Goal: Task Accomplishment & Management: Use online tool/utility

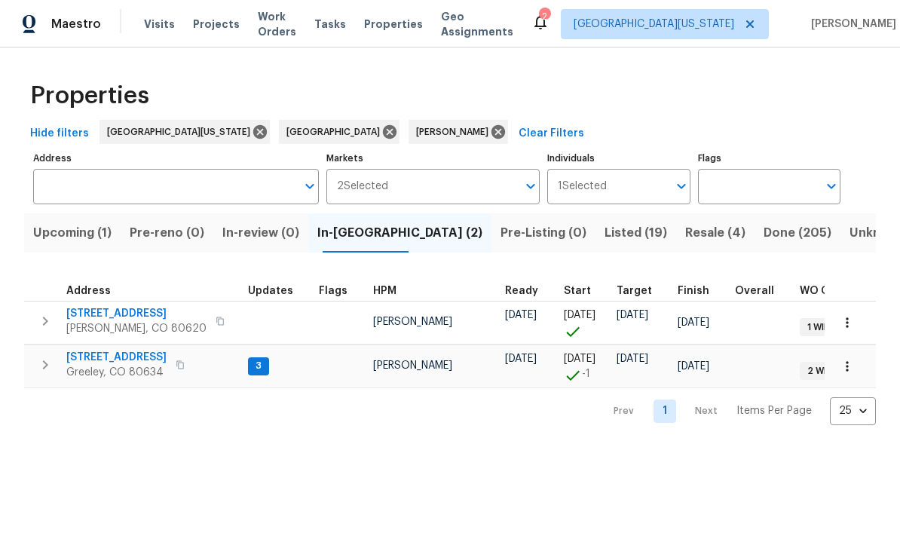
click at [628, 222] on button "Resale (4)" at bounding box center [715, 232] width 78 height 39
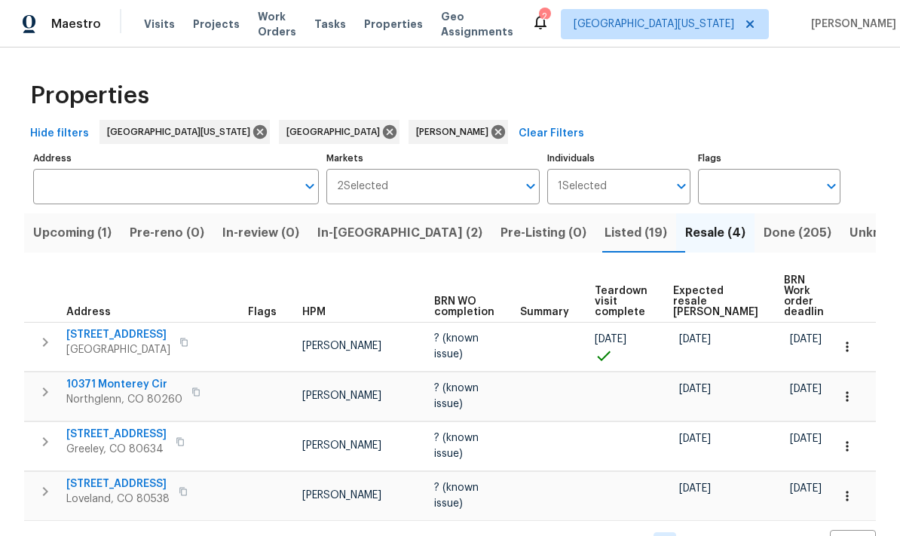
scroll to position [36, 0]
click at [628, 286] on span "Expected resale COE" at bounding box center [715, 302] width 85 height 32
click at [491, 213] on button "Pre-Listing (0)" at bounding box center [543, 232] width 104 height 39
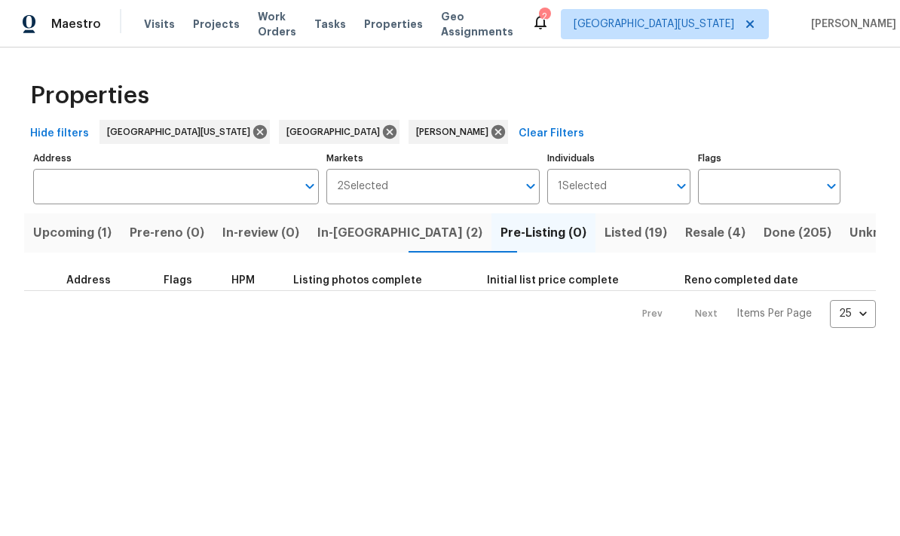
click at [595, 219] on button "Listed (19)" at bounding box center [635, 232] width 81 height 39
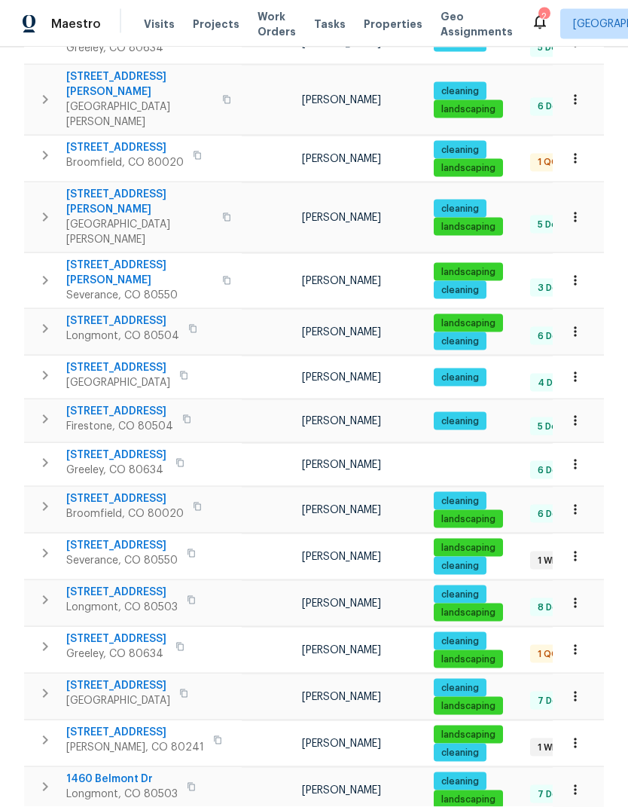
scroll to position [58, 0]
click at [114, 772] on span "1460 Belmont Dr" at bounding box center [122, 779] width 112 height 15
click at [85, 726] on span "[STREET_ADDRESS]" at bounding box center [135, 733] width 138 height 15
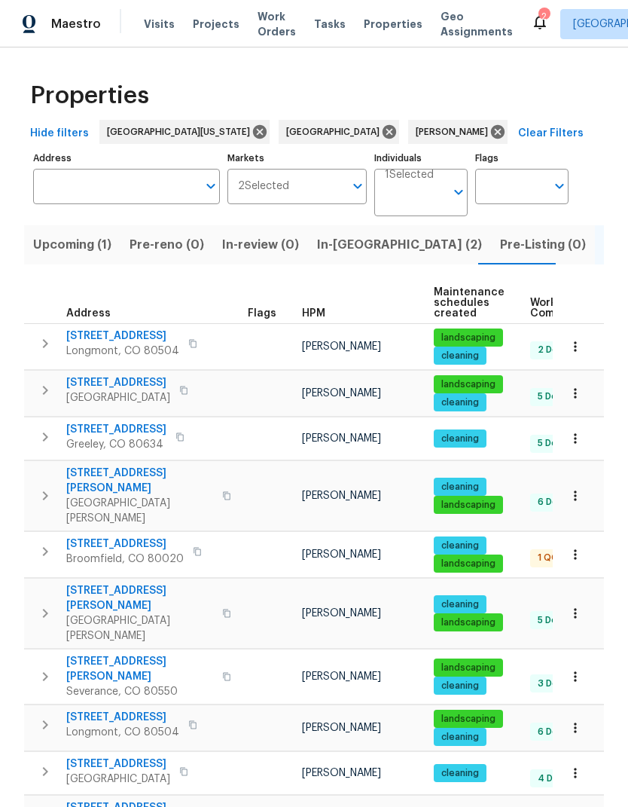
scroll to position [0, 0]
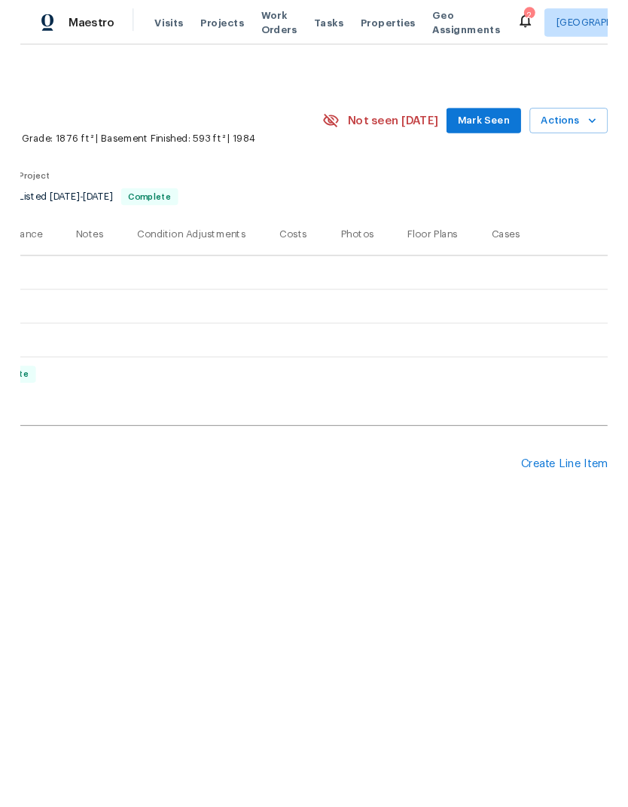
scroll to position [0, 223]
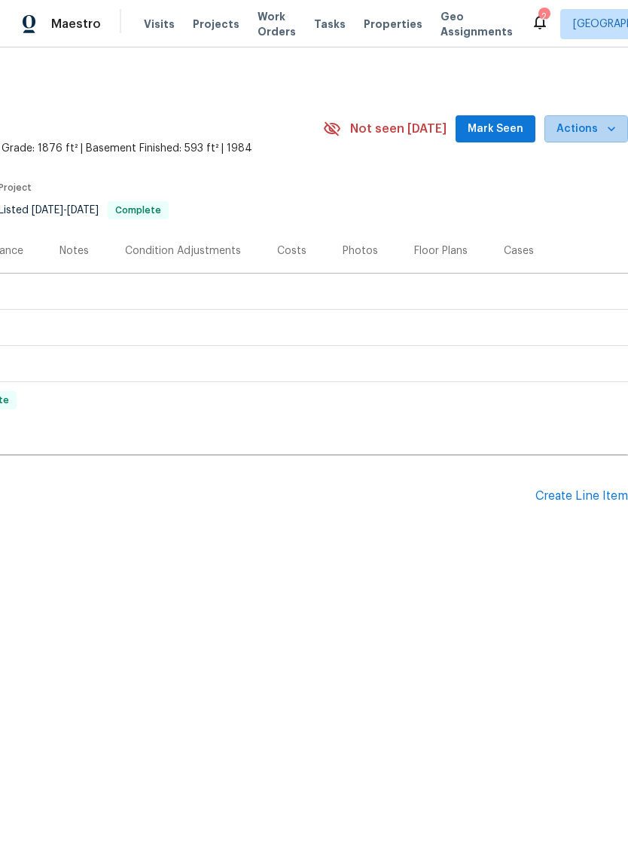
click at [599, 132] on span "Actions" at bounding box center [587, 129] width 60 height 19
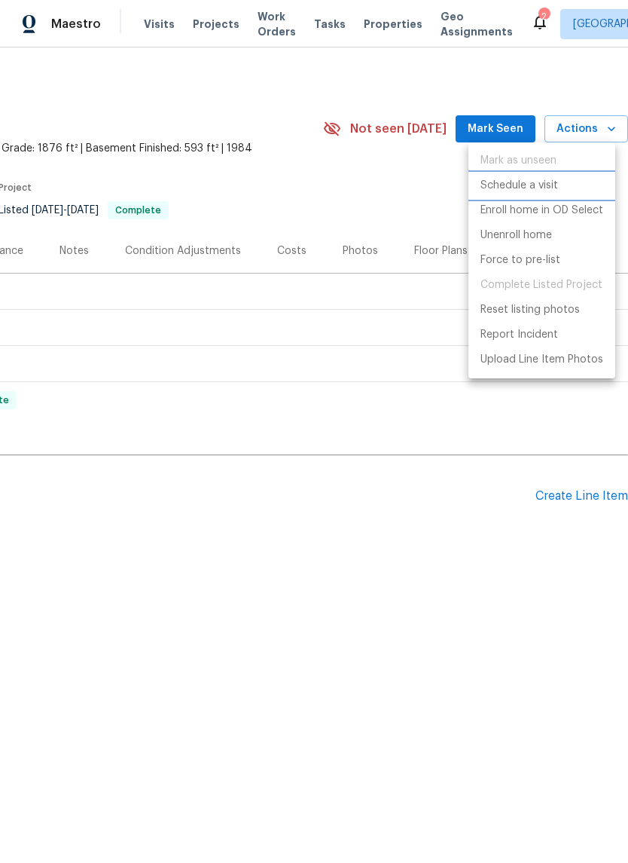
click at [581, 183] on li "Schedule a visit" at bounding box center [542, 185] width 147 height 25
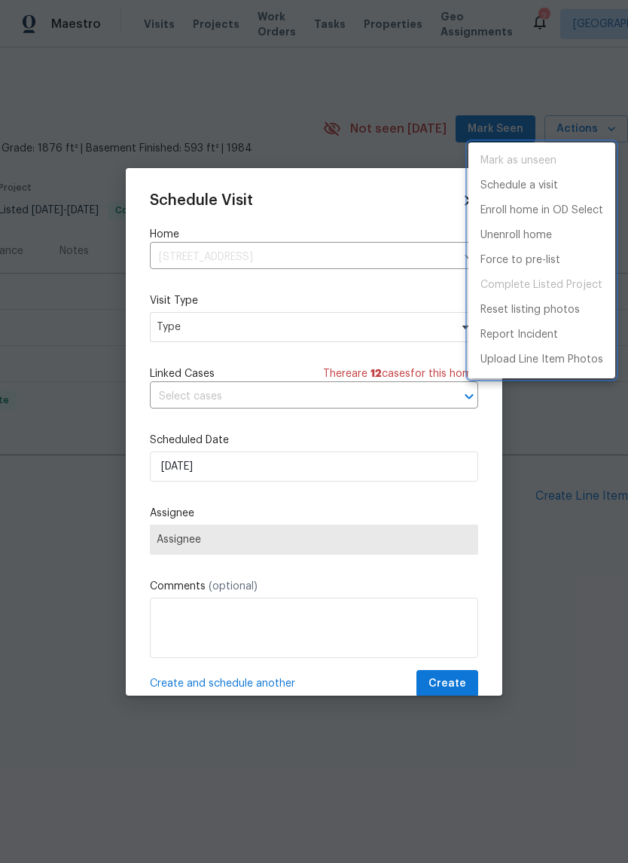
click at [170, 332] on div at bounding box center [314, 431] width 628 height 863
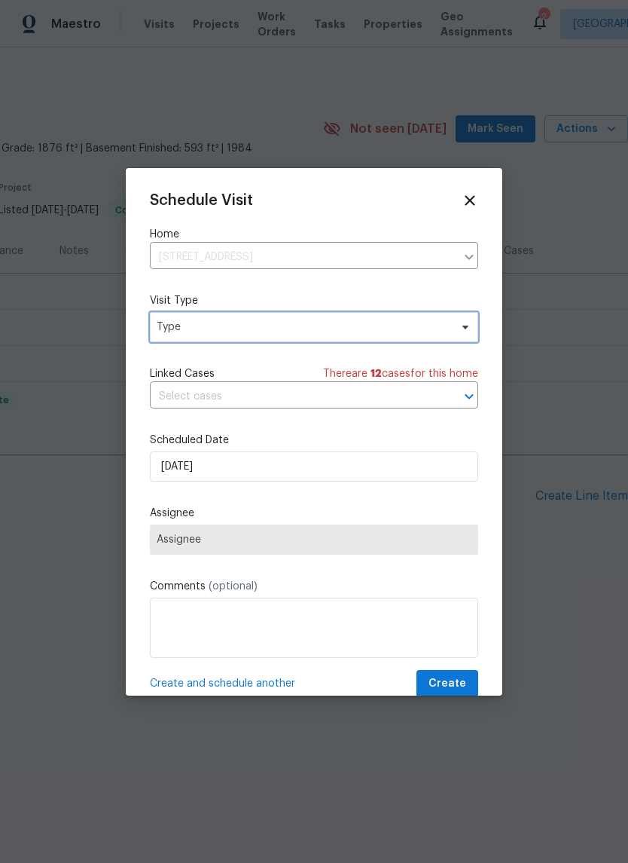
click at [184, 332] on span "Type" at bounding box center [303, 327] width 293 height 15
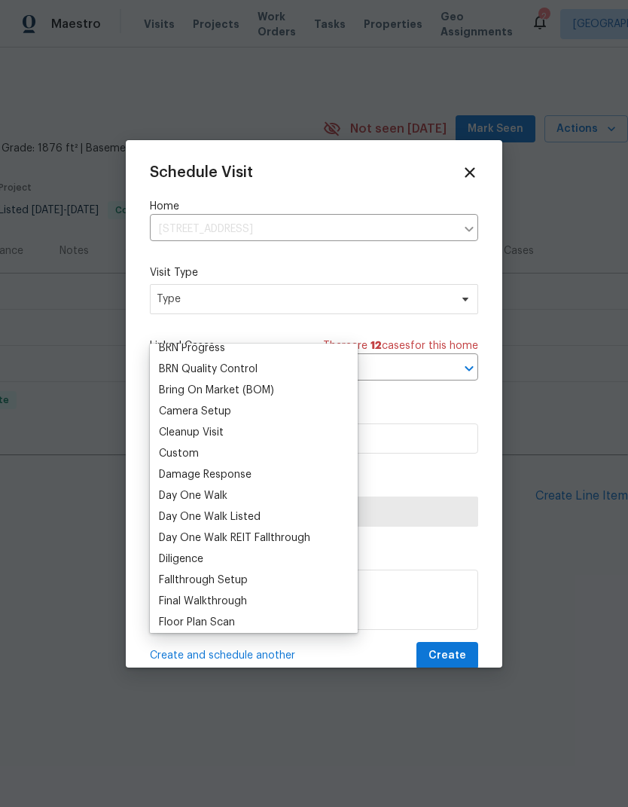
scroll to position [142, 0]
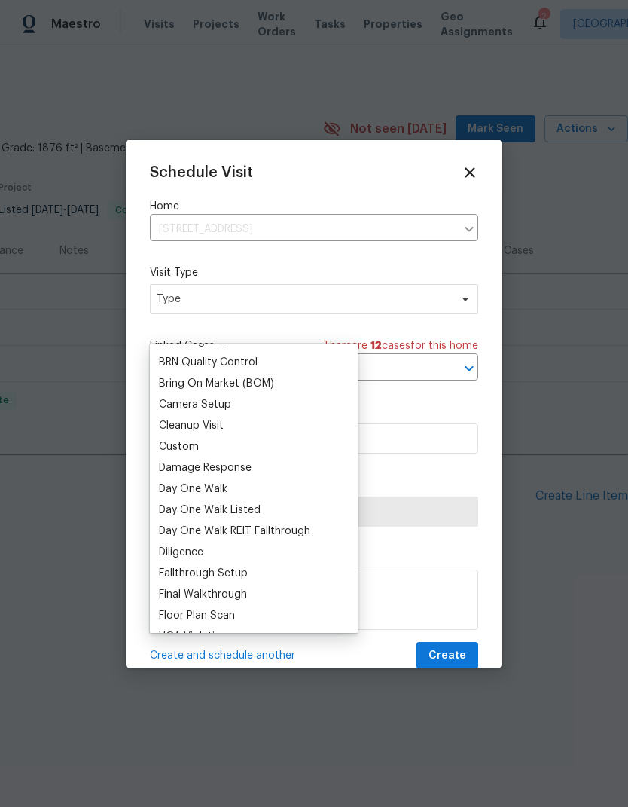
click at [162, 452] on div "Custom" at bounding box center [179, 446] width 40 height 15
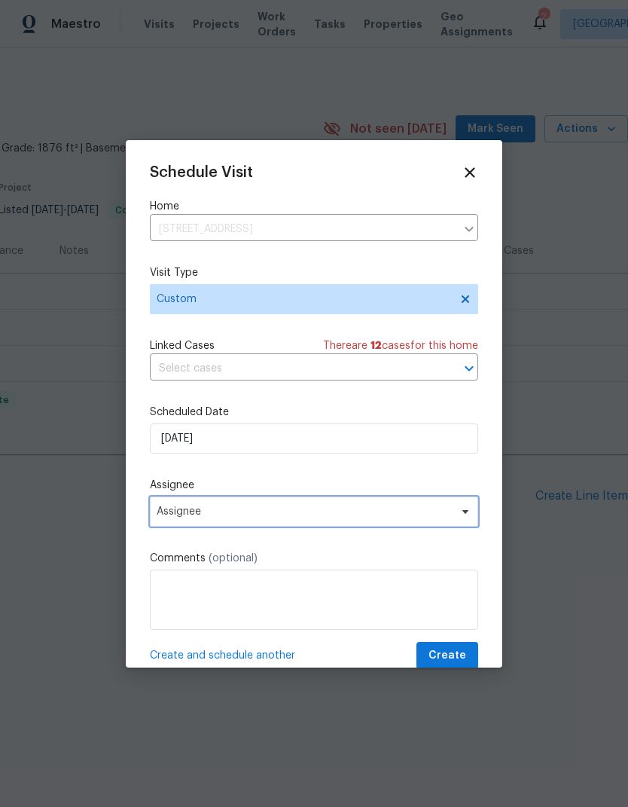
click at [171, 514] on span "Assignee" at bounding box center [304, 512] width 295 height 12
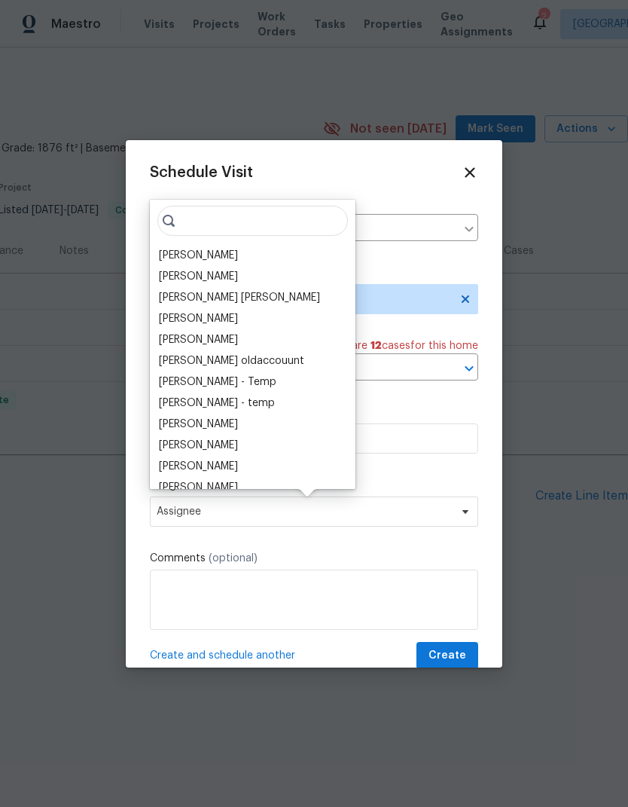
click at [161, 249] on div "[PERSON_NAME]" at bounding box center [198, 255] width 79 height 15
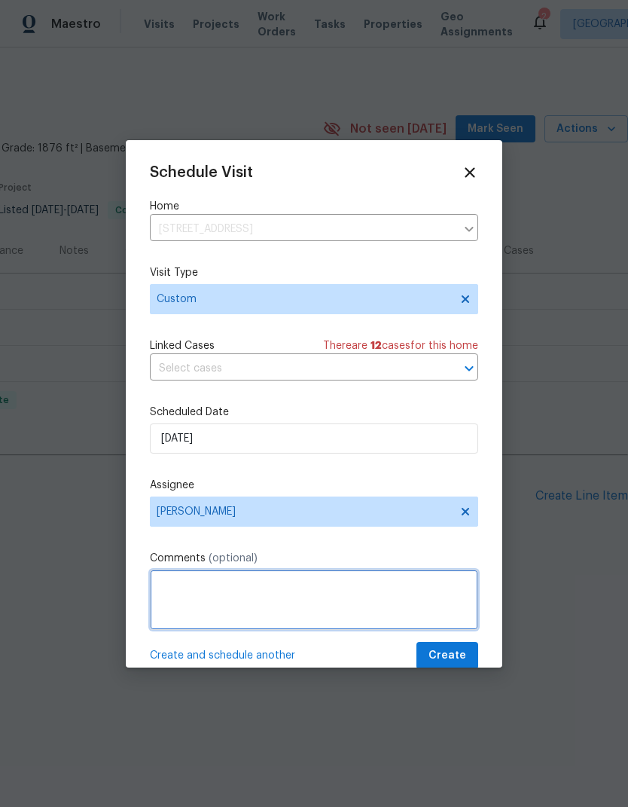
click at [167, 577] on textarea at bounding box center [314, 600] width 329 height 60
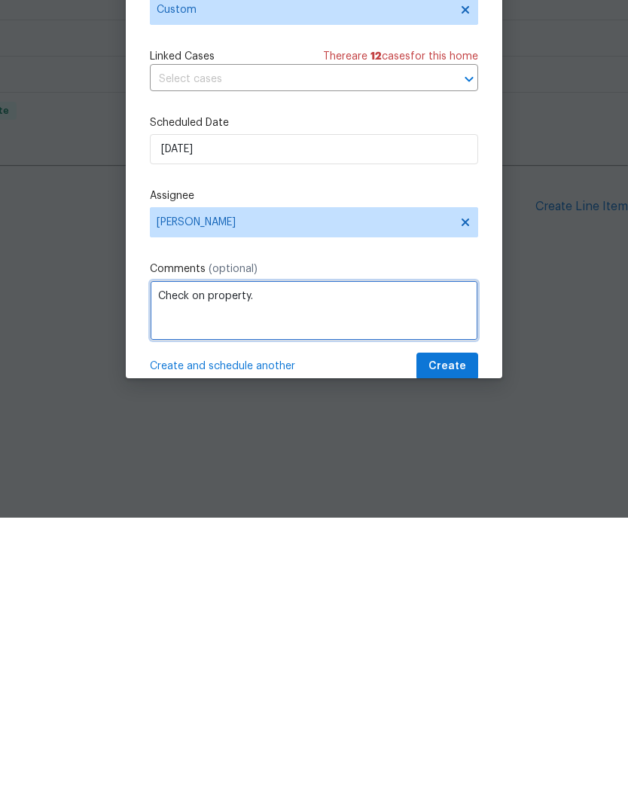
type textarea "Check on property."
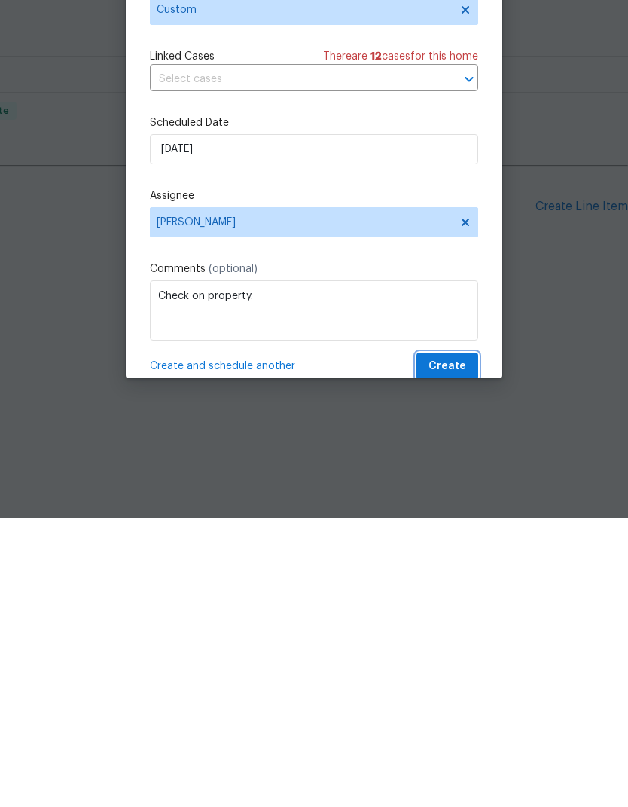
click at [476, 642] on button "Create" at bounding box center [448, 656] width 62 height 28
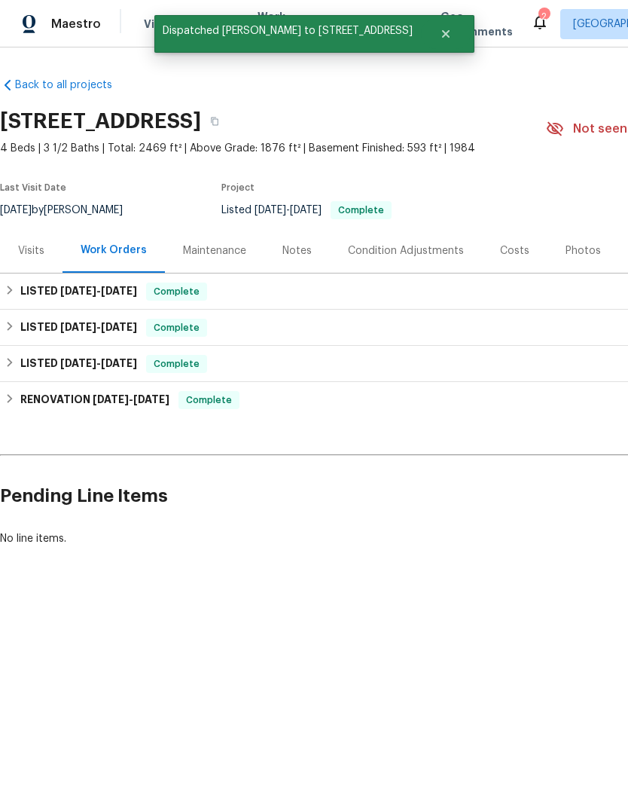
scroll to position [0, 0]
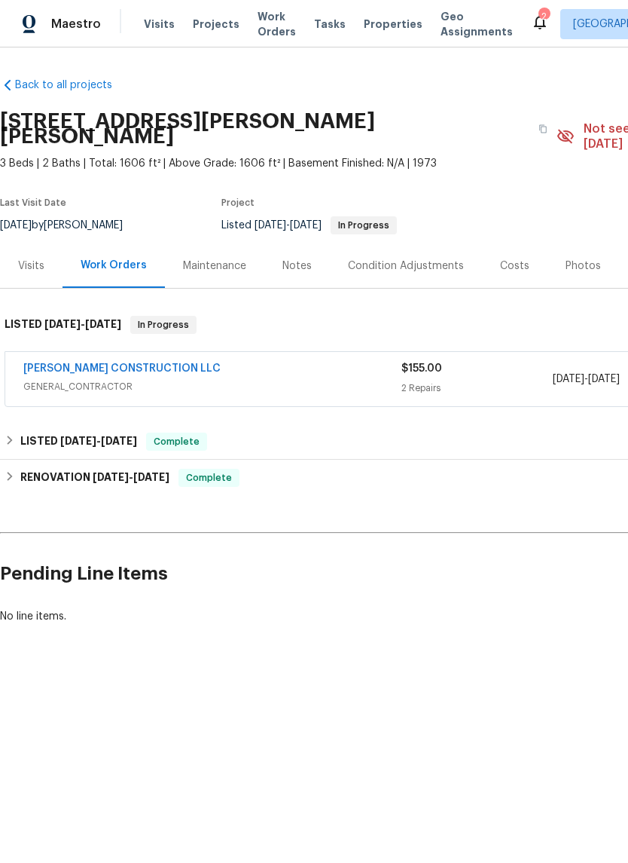
click at [77, 363] on link "[PERSON_NAME] CONSTRUCTION LLC" at bounding box center [121, 368] width 197 height 11
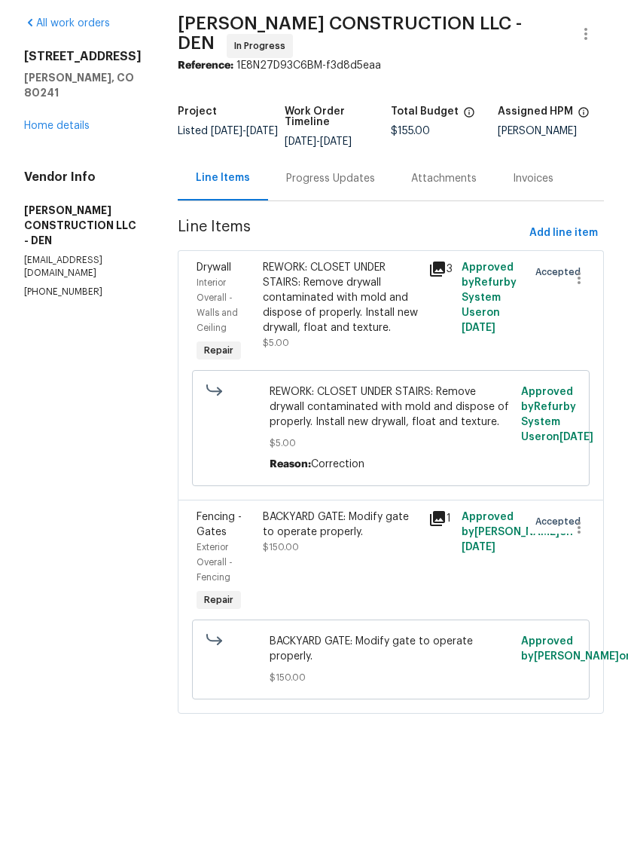
click at [59, 176] on link "Home details" at bounding box center [57, 181] width 66 height 11
